Goal: Check status: Check status

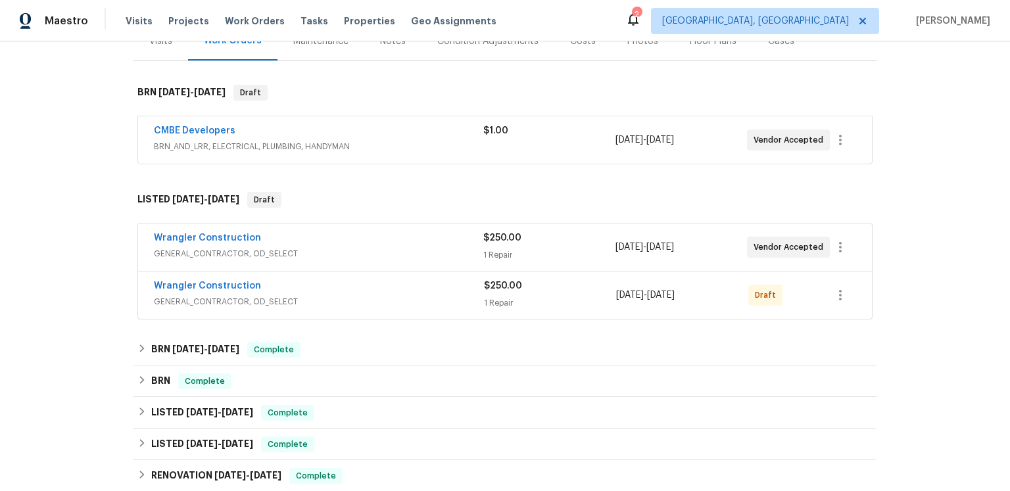
scroll to position [204, 0]
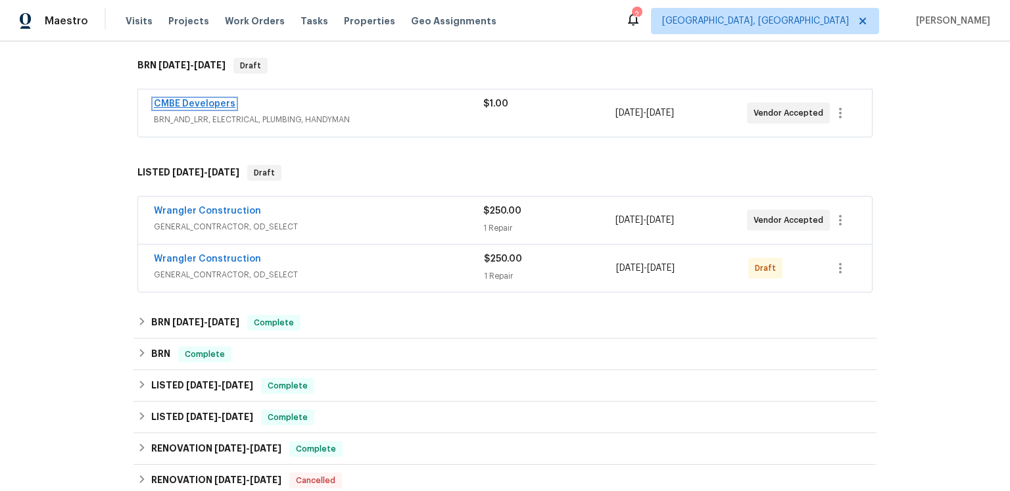
click at [214, 108] on link "CMBE Developers" at bounding box center [195, 103] width 82 height 9
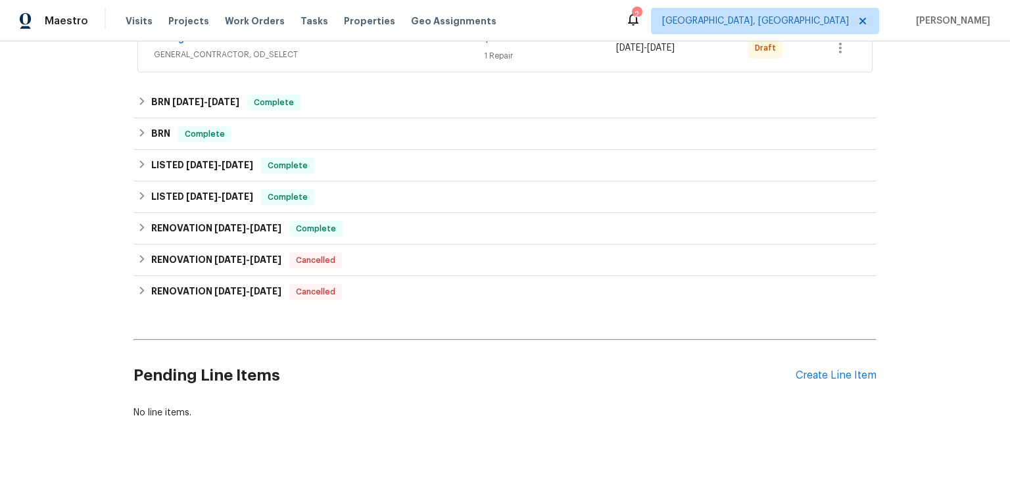
scroll to position [431, 0]
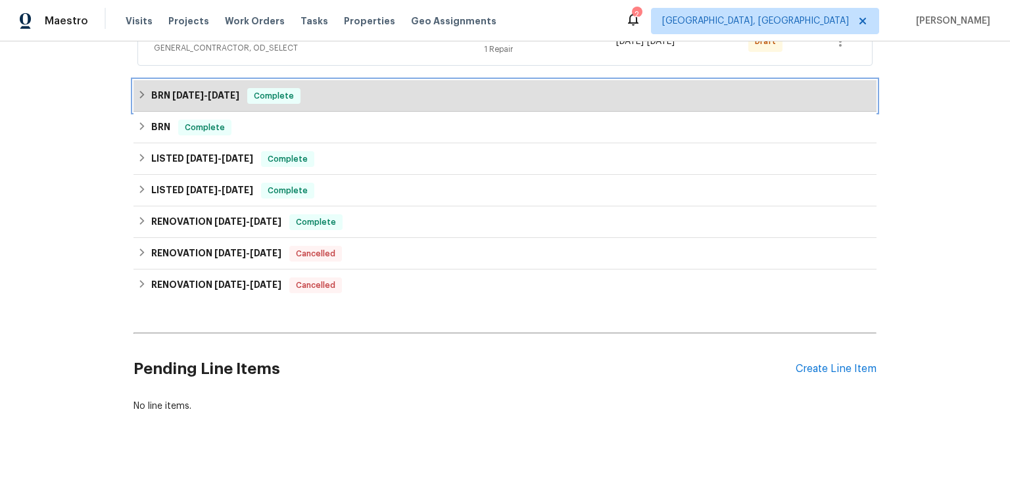
click at [204, 100] on span "[DATE]" at bounding box center [188, 95] width 32 height 9
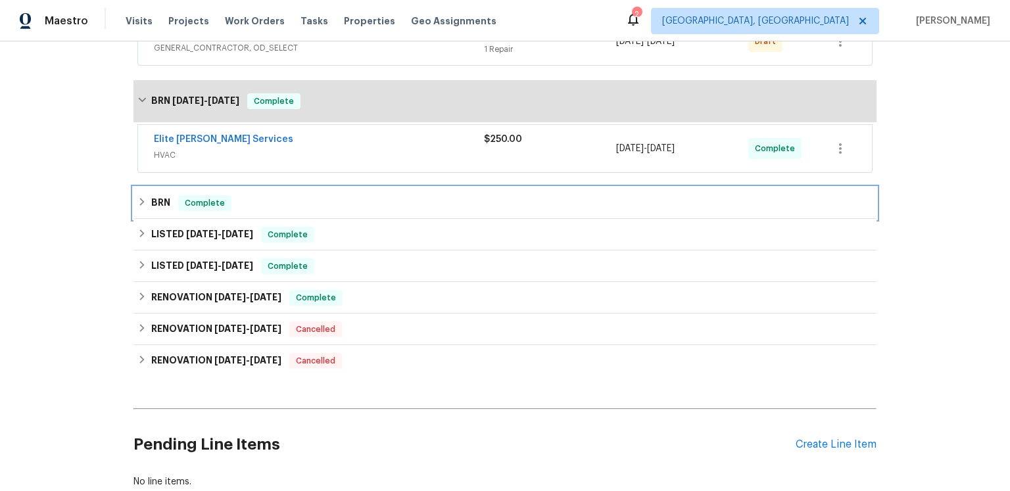
click at [170, 211] on h6 "BRN" at bounding box center [160, 203] width 19 height 16
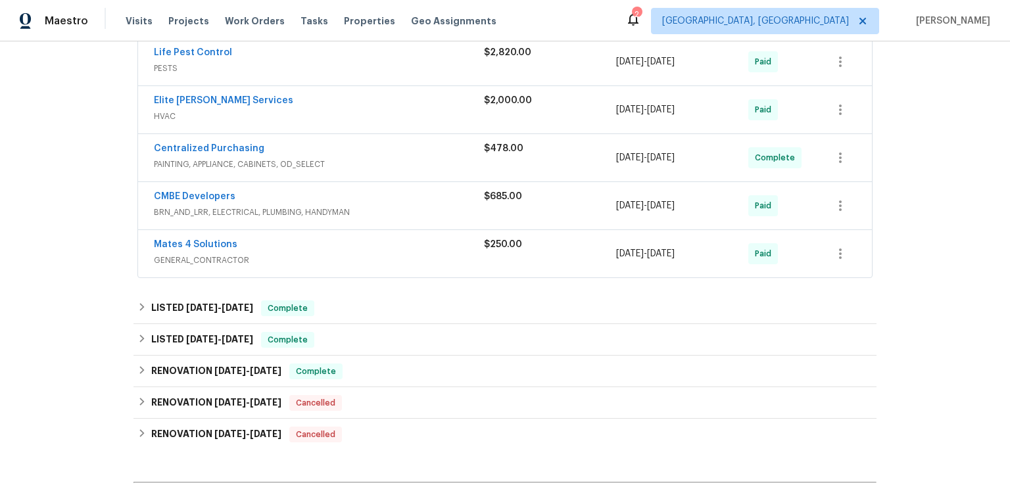
scroll to position [322, 0]
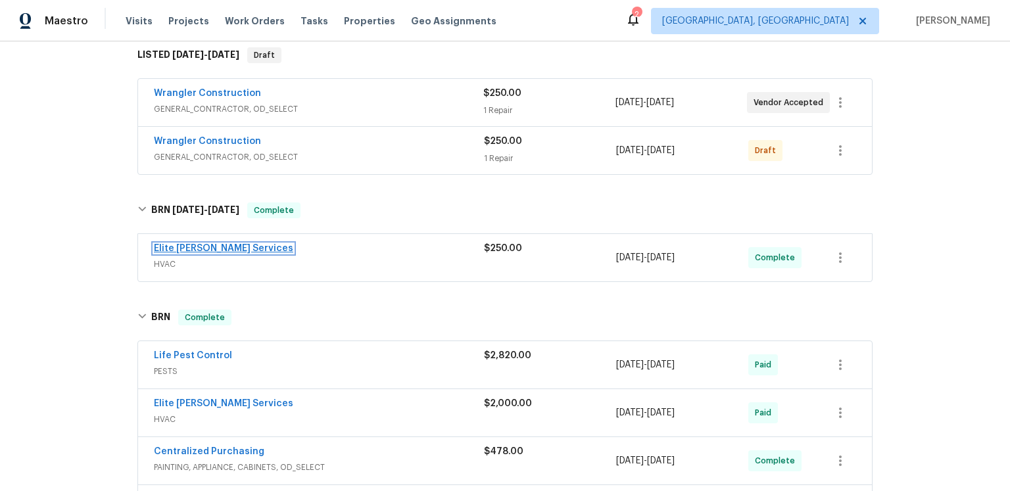
click at [249, 253] on link "Elite [PERSON_NAME] Services" at bounding box center [223, 248] width 139 height 9
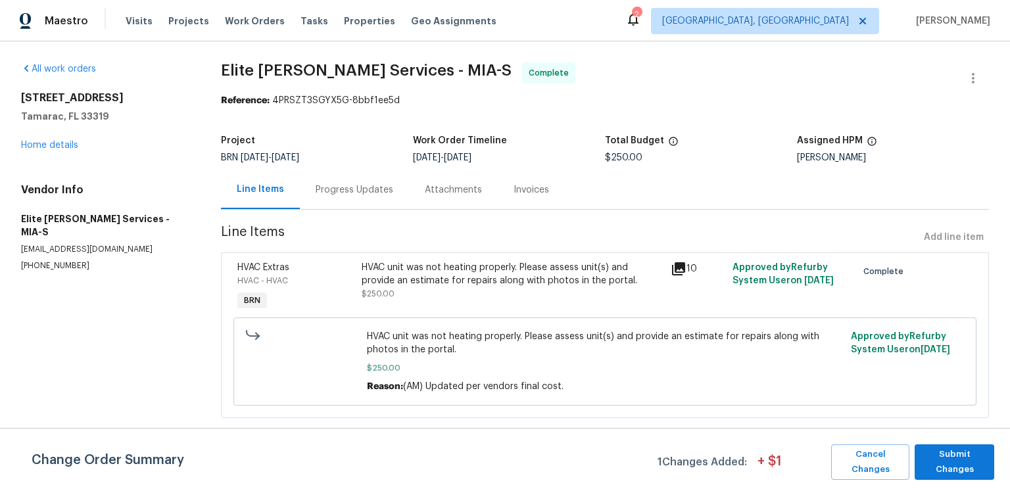
scroll to position [32, 0]
click at [393, 190] on div "Progress Updates" at bounding box center [354, 189] width 109 height 39
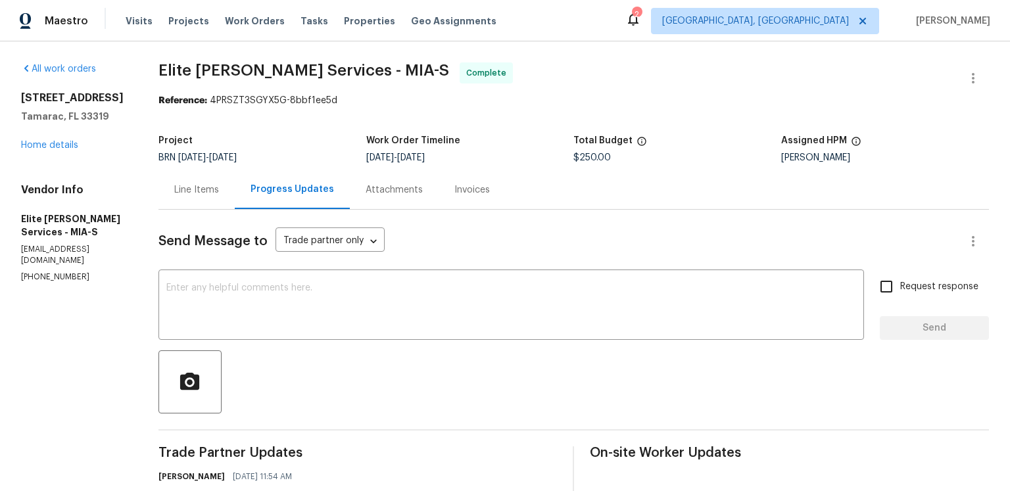
click at [657, 83] on span "Elite [PERSON_NAME] Services - MIA-S Complete" at bounding box center [557, 78] width 799 height 32
click at [423, 197] on div "Attachments" at bounding box center [394, 189] width 57 height 13
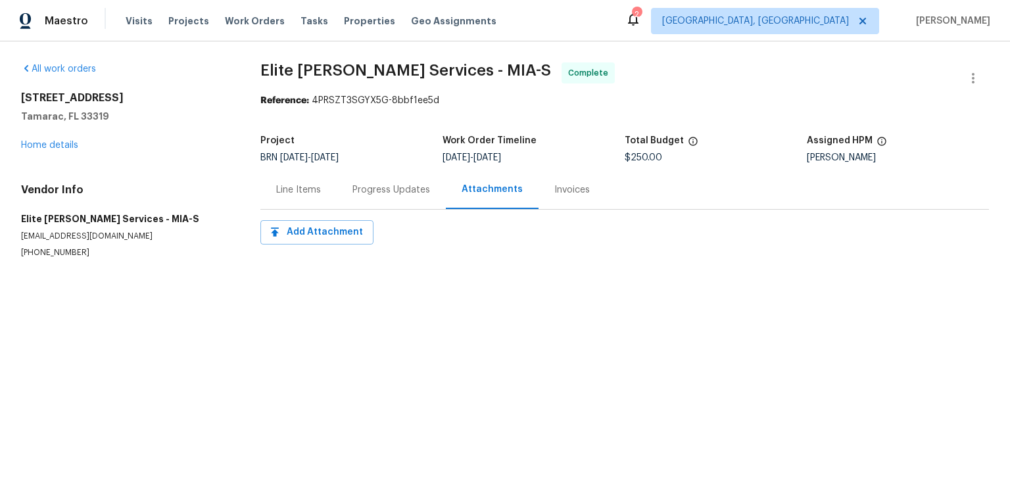
click at [587, 209] on div "Invoices" at bounding box center [572, 189] width 67 height 39
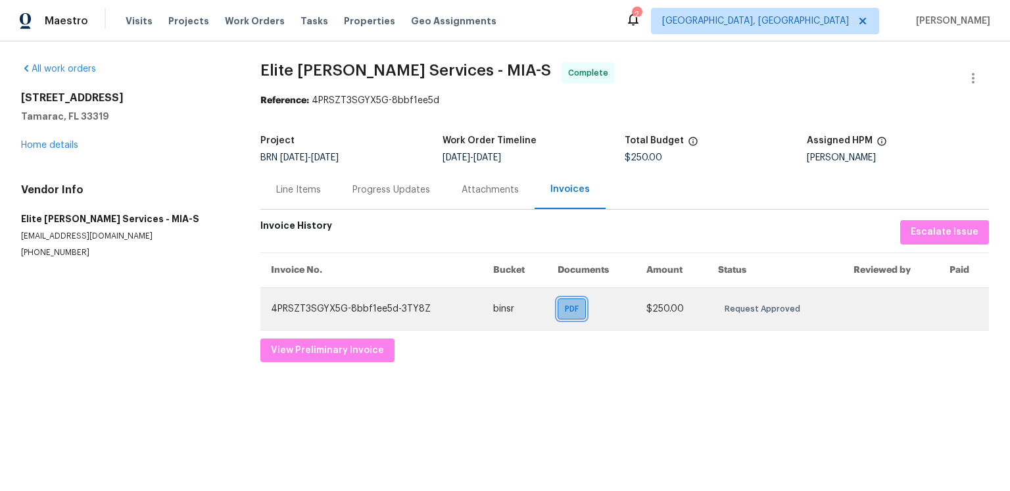
click at [558, 320] on div "PDF" at bounding box center [572, 309] width 28 height 21
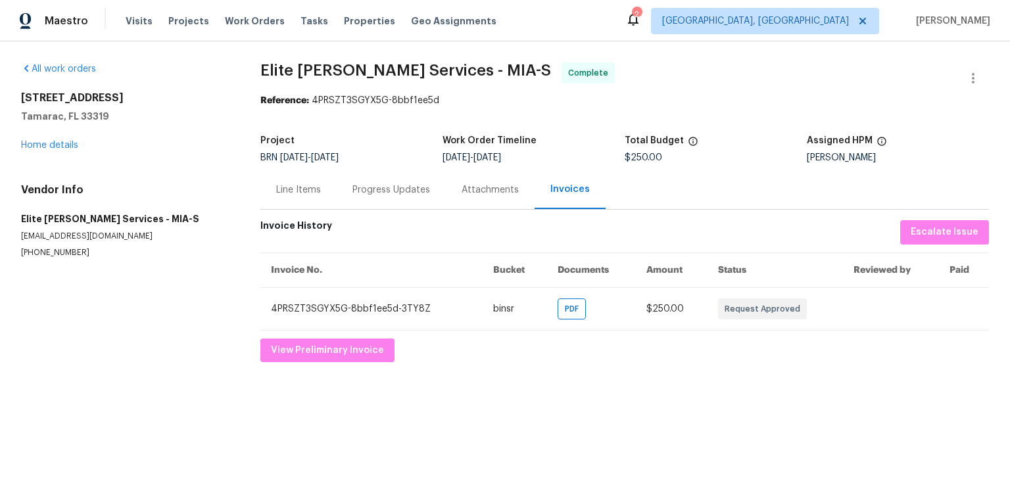
click at [400, 197] on div "Progress Updates" at bounding box center [391, 189] width 78 height 13
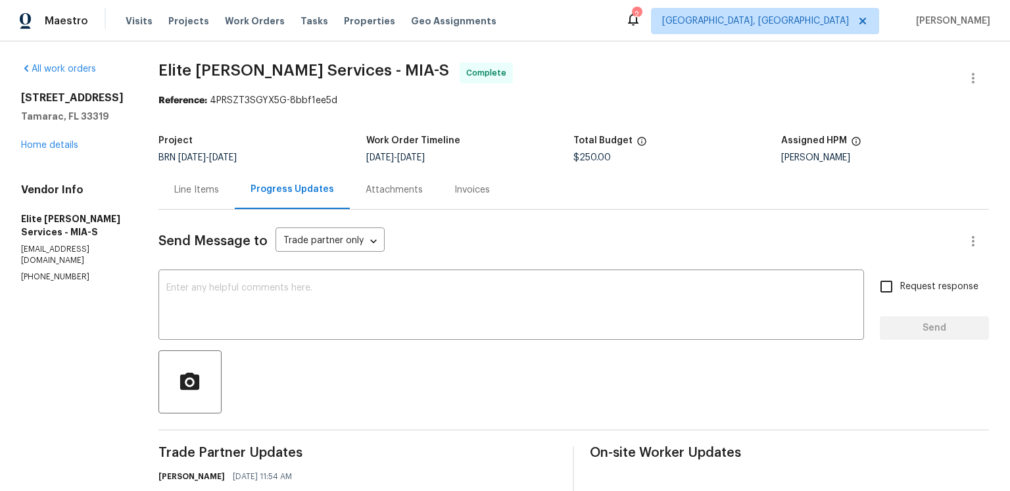
click at [318, 209] on div "Progress Updates" at bounding box center [292, 189] width 115 height 39
click at [219, 197] on div "Line Items" at bounding box center [196, 189] width 45 height 13
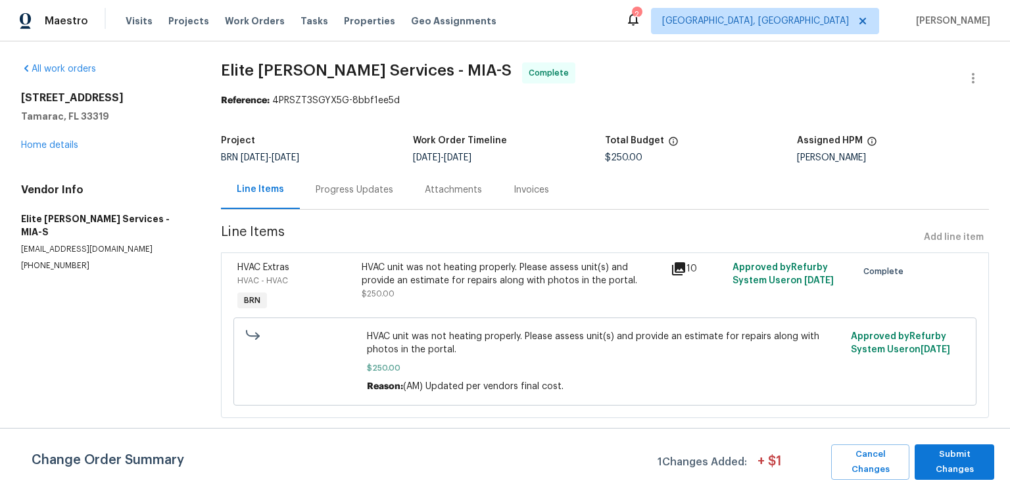
scroll to position [32, 0]
click at [677, 272] on icon at bounding box center [678, 268] width 13 height 13
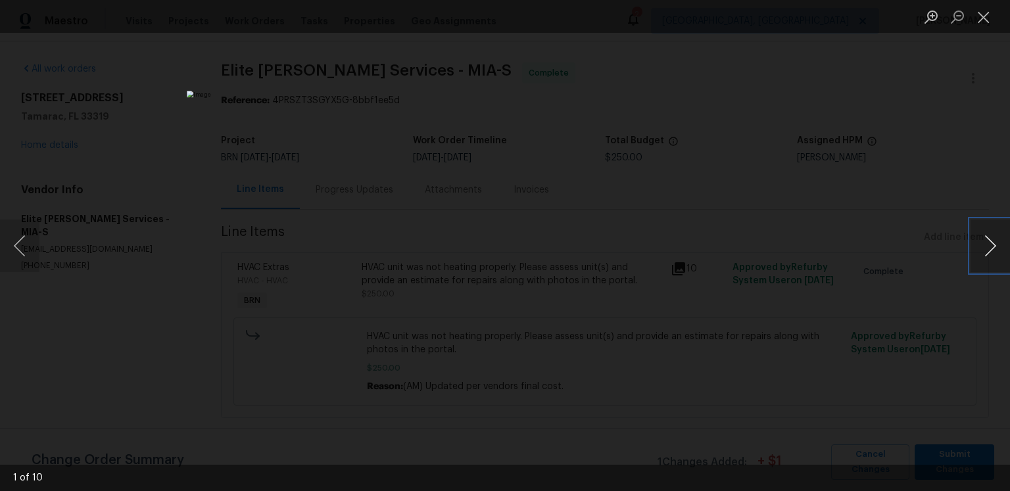
click at [985, 248] on button "Next image" at bounding box center [989, 246] width 39 height 53
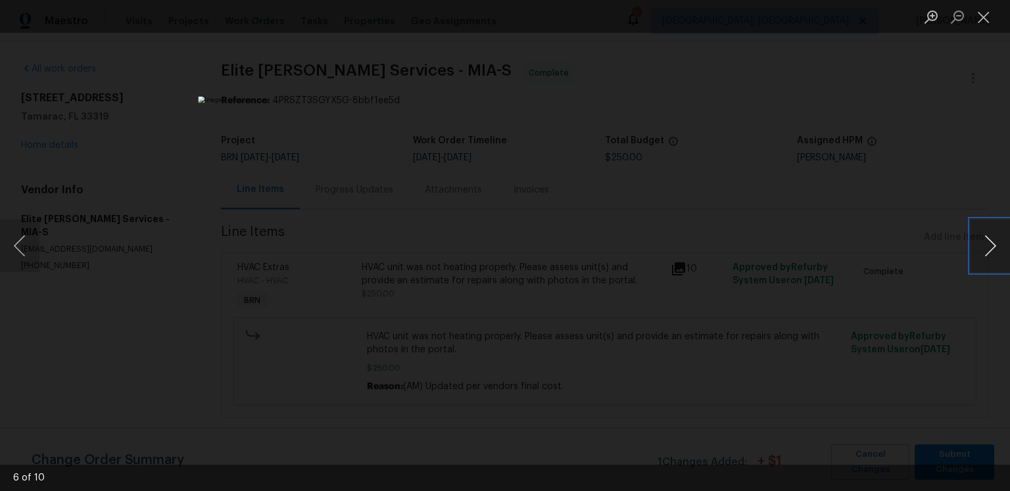
click at [985, 248] on button "Next image" at bounding box center [989, 246] width 39 height 53
click at [986, 10] on button "Close lightbox" at bounding box center [983, 16] width 26 height 23
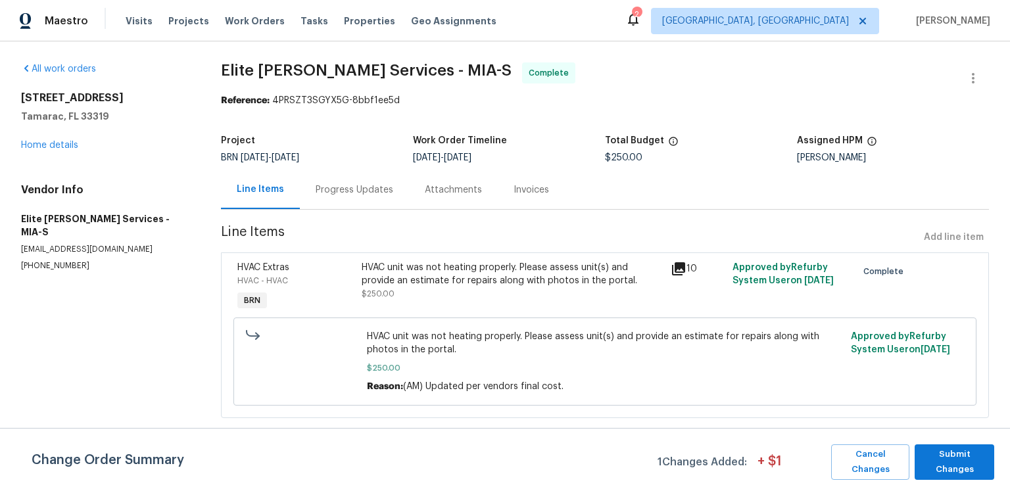
click at [662, 210] on section "Elite [PERSON_NAME] Services - MIA-S Complete Reference: 4PRSZT3SGYX5G-8bbf1ee5…" at bounding box center [605, 247] width 768 height 371
click at [657, 205] on section "Elite [PERSON_NAME] Services - MIA-S Complete Reference: 4PRSZT3SGYX5G-8bbf1ee5…" at bounding box center [605, 247] width 768 height 371
click at [595, 94] on div "Reference: 4PRSZT3SGYX5G-8bbf1ee5d" at bounding box center [605, 100] width 768 height 13
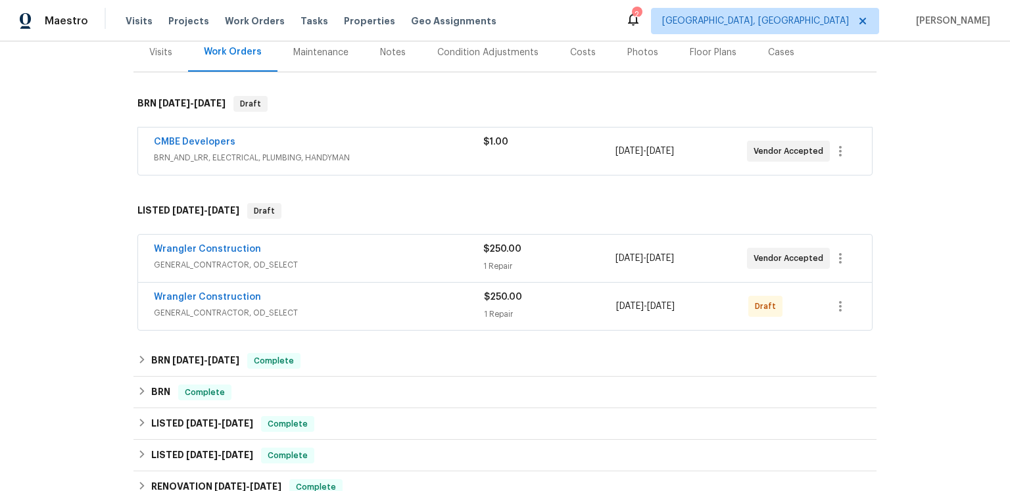
scroll to position [333, 0]
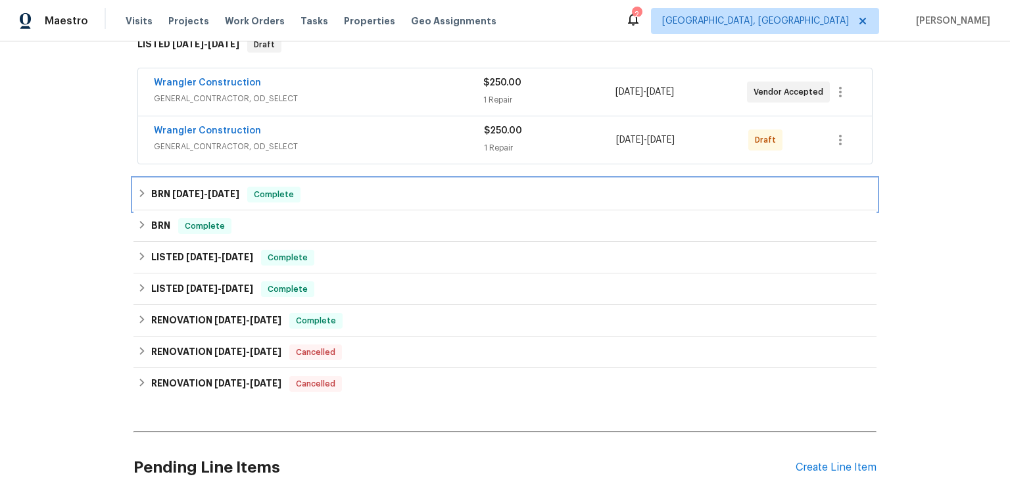
click at [245, 210] on div "BRN [DATE] - [DATE] Complete" at bounding box center [504, 195] width 743 height 32
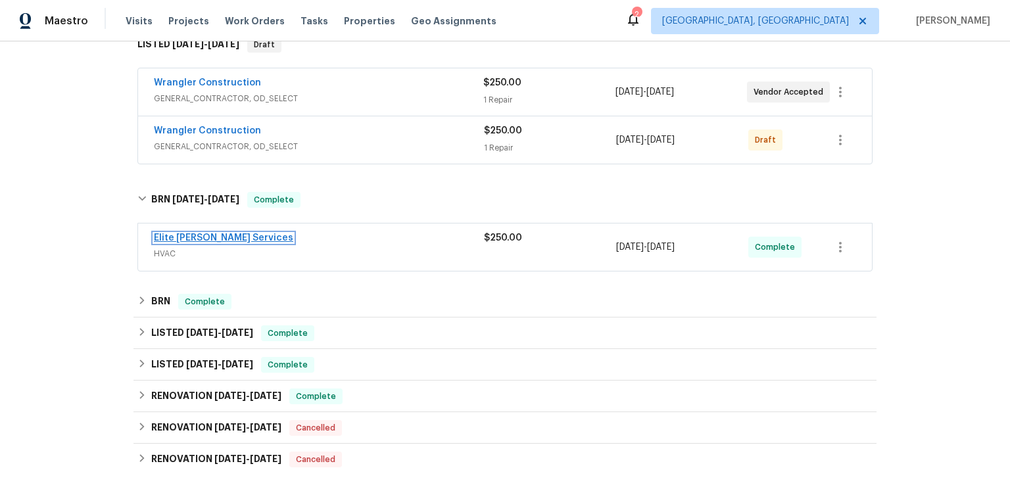
click at [239, 243] on link "Elite [PERSON_NAME] Services" at bounding box center [223, 237] width 139 height 9
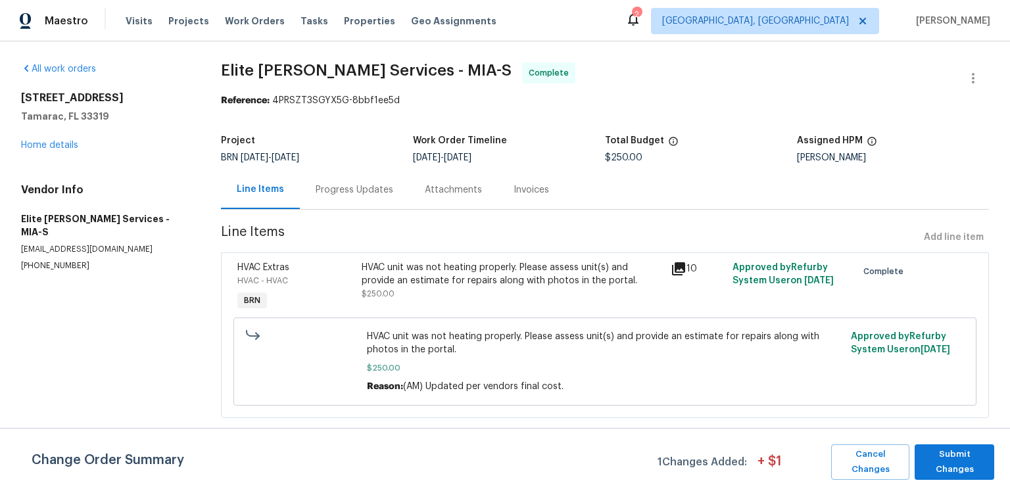
scroll to position [13, 0]
click at [389, 197] on div "Progress Updates" at bounding box center [355, 189] width 78 height 13
